Goal: Task Accomplishment & Management: Manage account settings

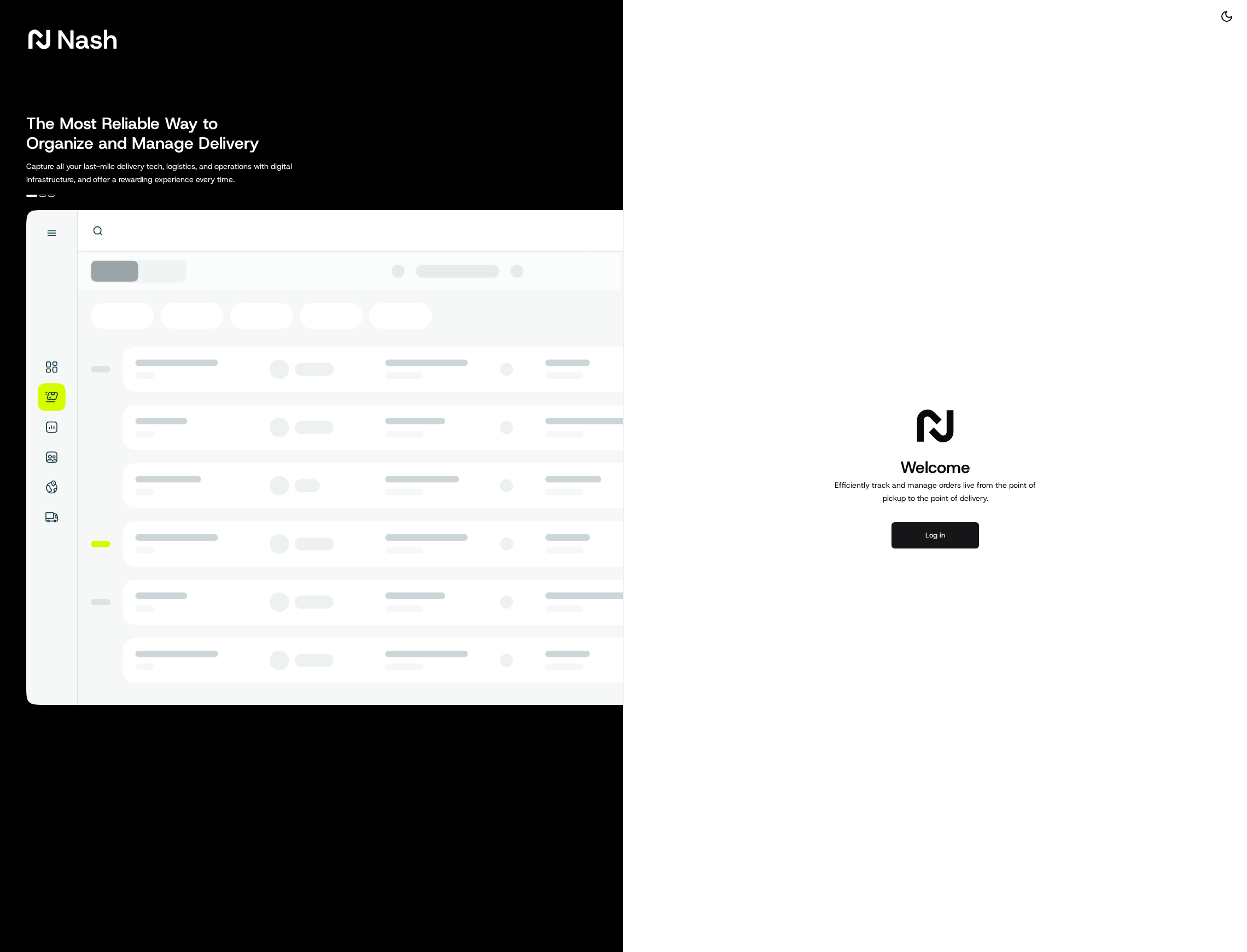
click at [934, 537] on button "Log in" at bounding box center [935, 535] width 88 height 26
